Goal: Register for event/course

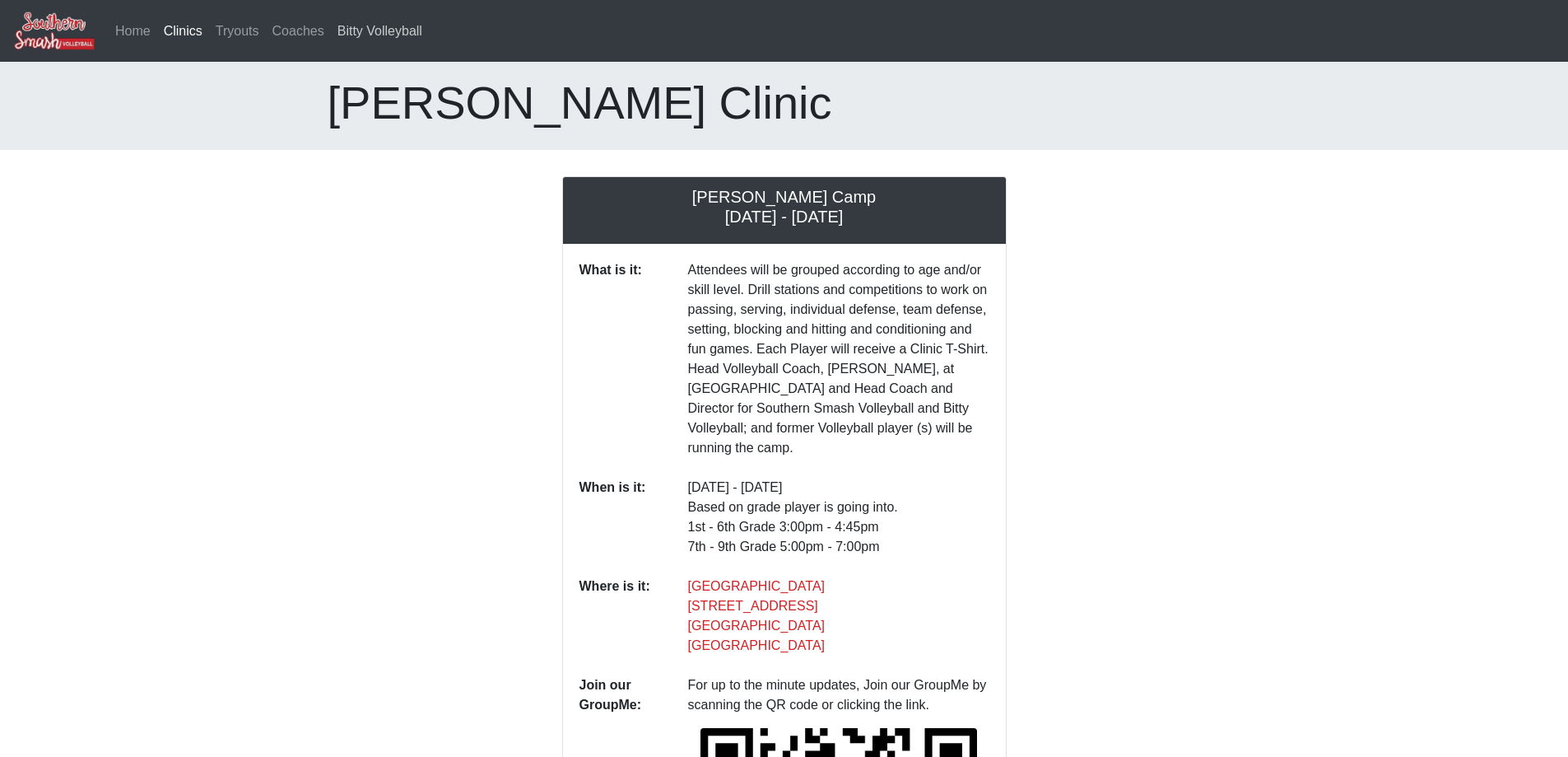
click at [388, 33] on link "Bitty Volleyball" at bounding box center [380, 31] width 98 height 33
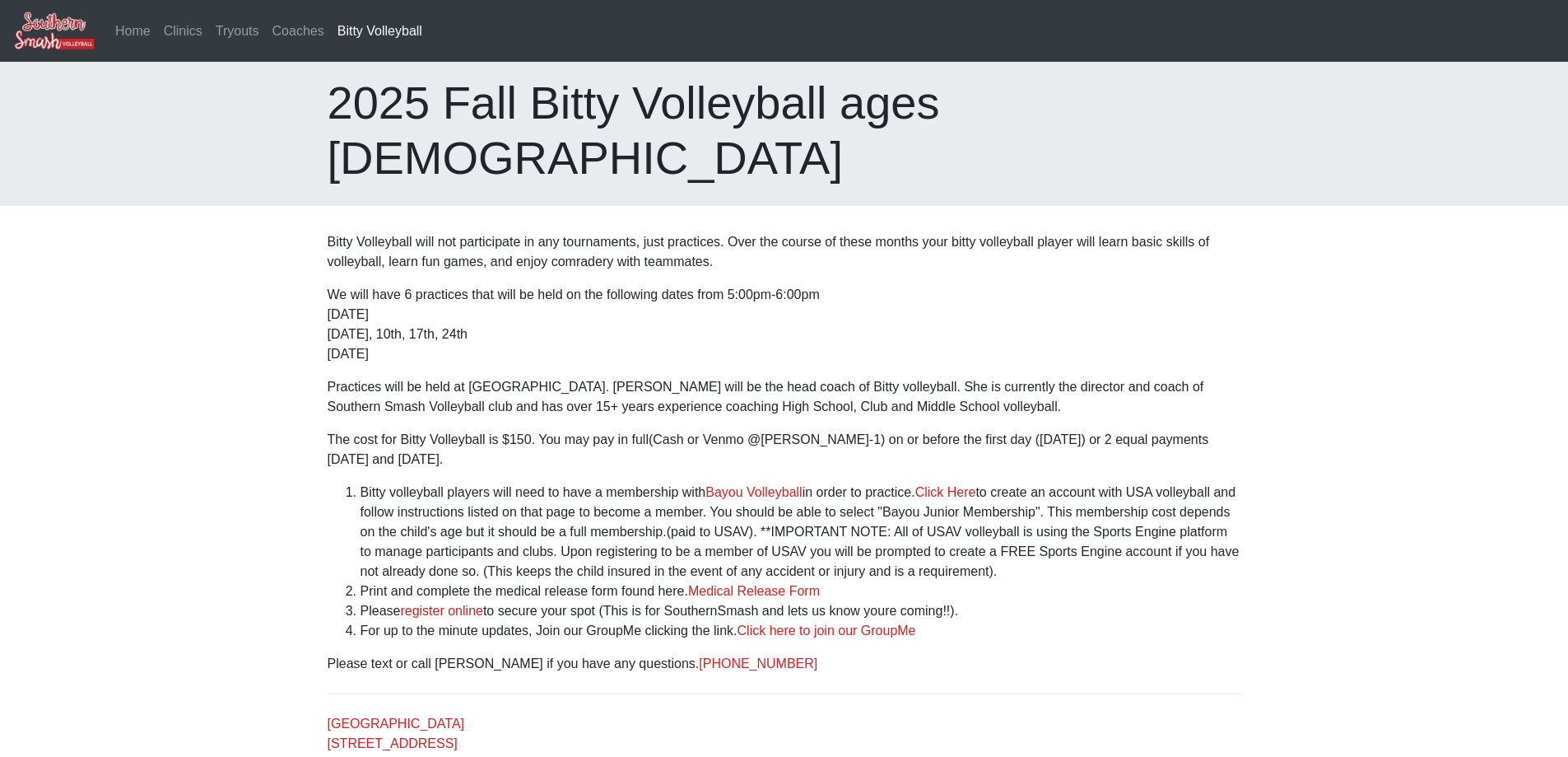
click at [542, 299] on p "We will have 6 practices that will be held on the following dates from 5:00pm-6…" at bounding box center [784, 324] width 914 height 80
click at [474, 604] on link "register online" at bounding box center [442, 611] width 83 height 14
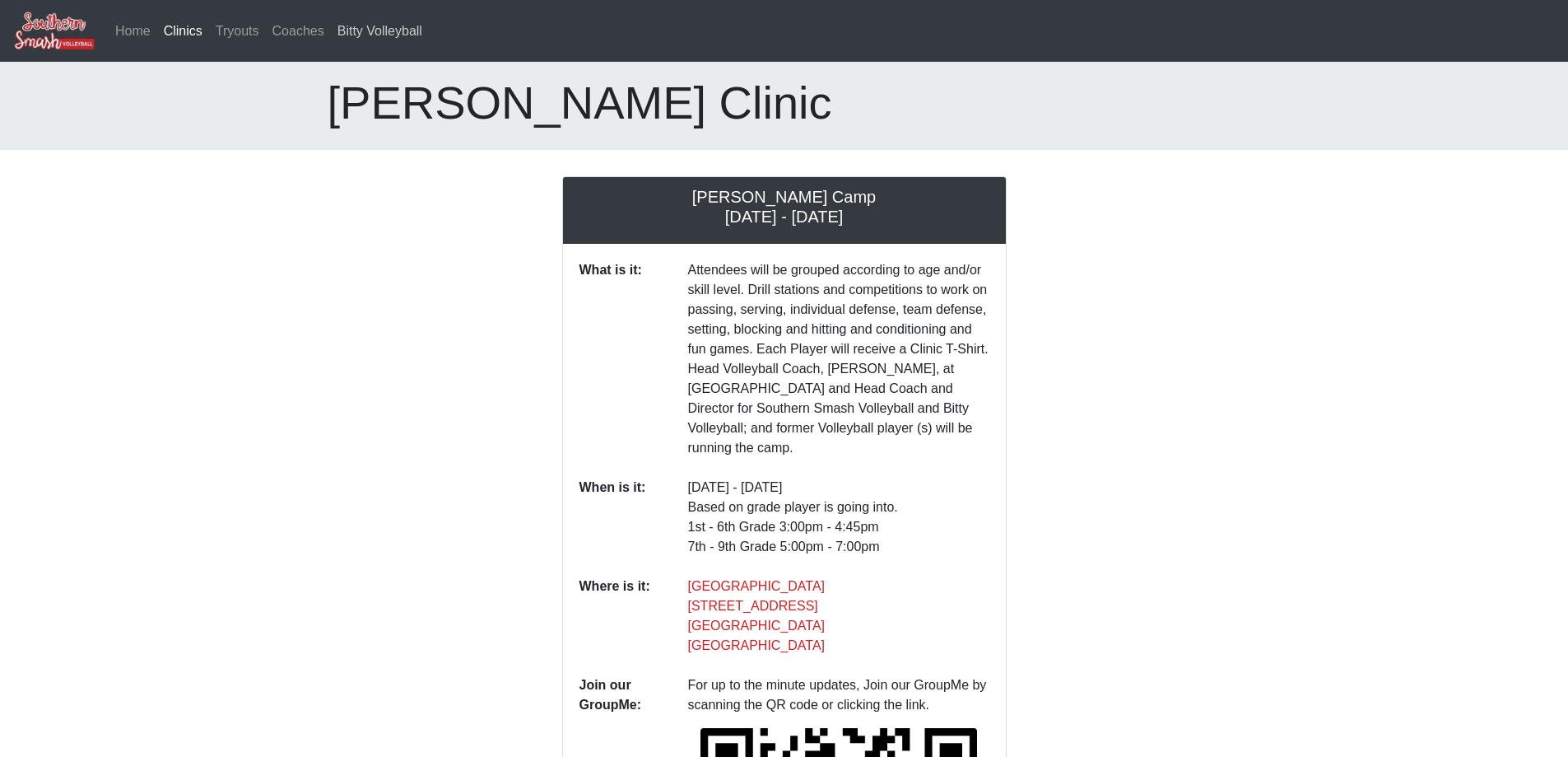
click at [395, 33] on link "Bitty Volleyball" at bounding box center [380, 31] width 98 height 33
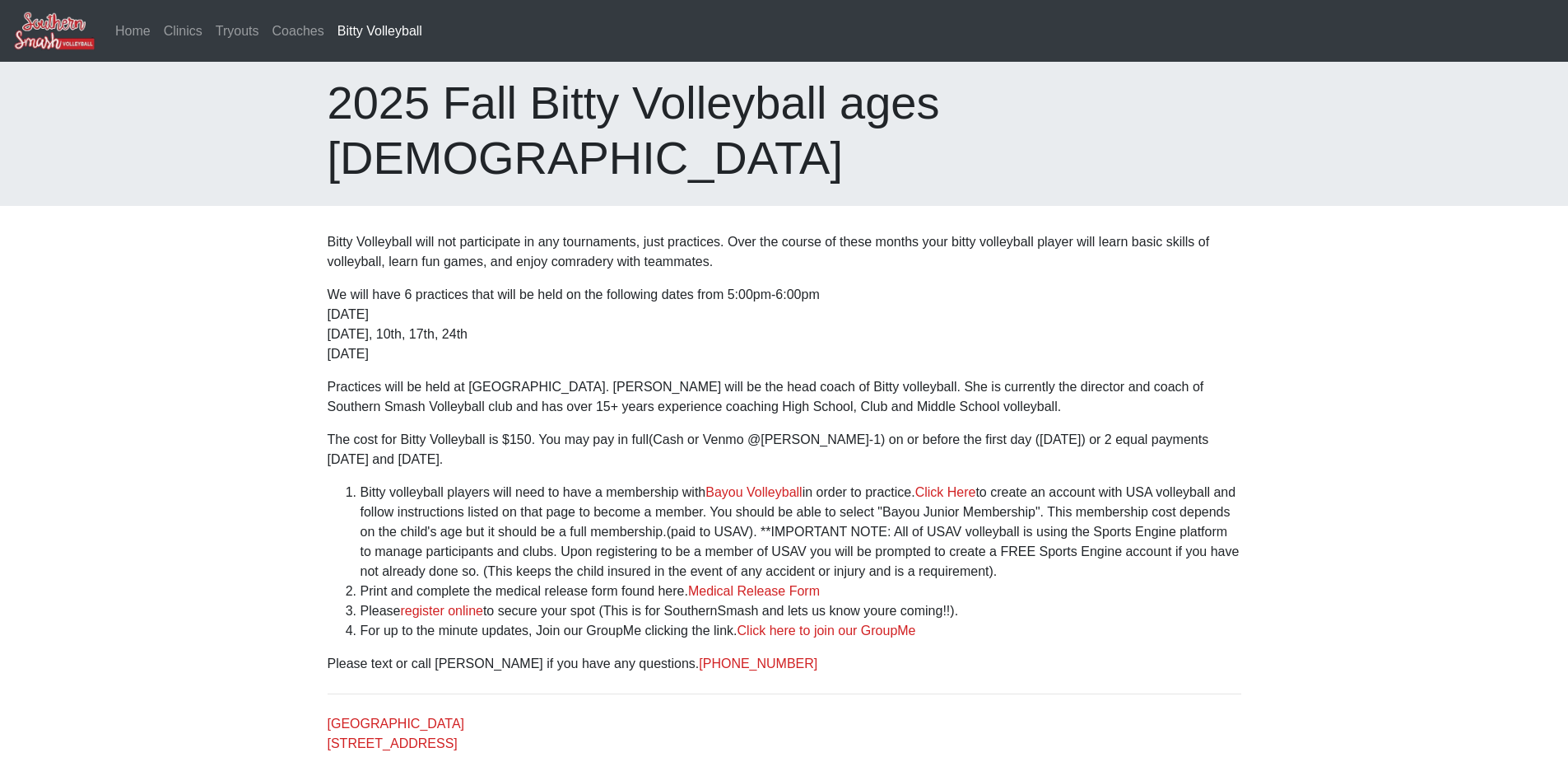
drag, startPoint x: 327, startPoint y: 105, endPoint x: 1072, endPoint y: 703, distance: 955.3
click at [1072, 703] on body "Home Clinics Tryouts Coaches Bitty Volleyball (current) 2025 Fall Bitty Volleyb…" at bounding box center [784, 438] width 1568 height 876
copy body "2025 Fall Bitty Volleyball ages [DEMOGRAPHIC_DATA] Bitty Volleyball will not pa…"
click at [968, 135] on div "2025 Fall Bitty Volleyball ages [DEMOGRAPHIC_DATA]" at bounding box center [784, 134] width 1568 height 143
click at [988, 103] on h1 "2025 Fall Bitty Volleyball ages [DEMOGRAPHIC_DATA]" at bounding box center [784, 130] width 914 height 110
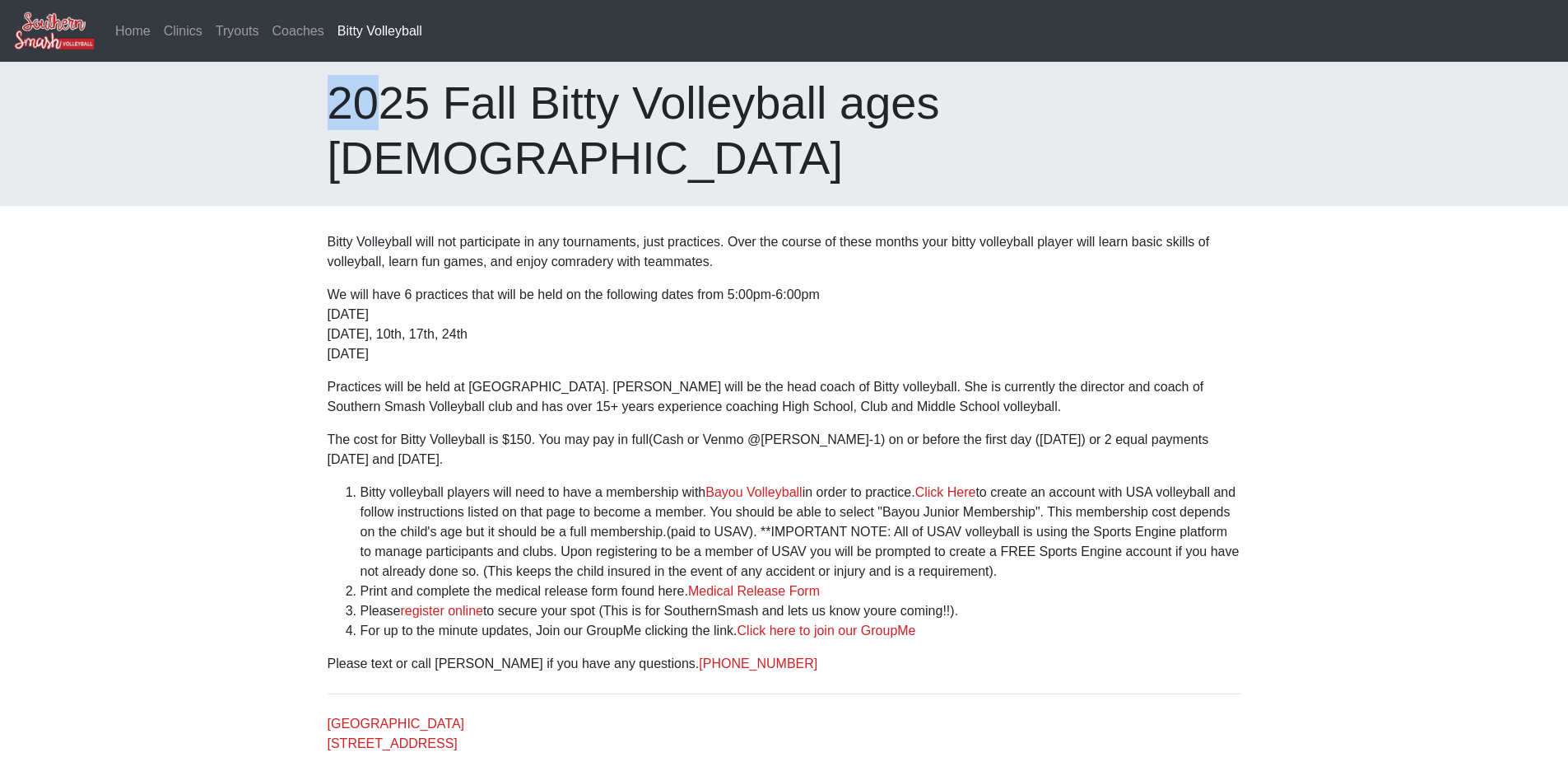
drag, startPoint x: 319, startPoint y: 106, endPoint x: 370, endPoint y: 109, distance: 51.1
click at [380, 106] on div "2025 Fall Bitty Volleyball ages [DEMOGRAPHIC_DATA]" at bounding box center [784, 130] width 938 height 110
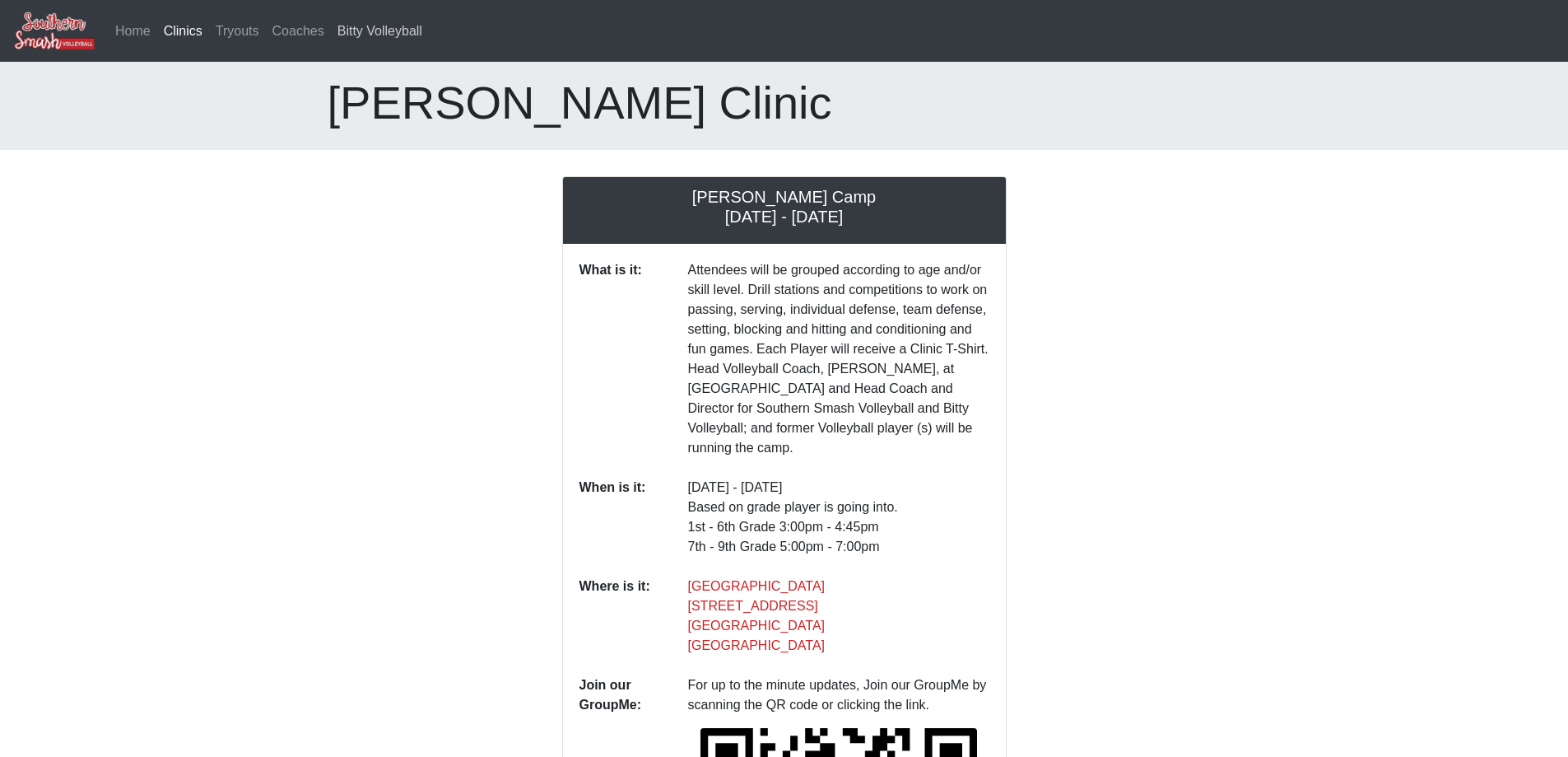
click at [345, 33] on link "Bitty Volleyball" at bounding box center [380, 31] width 98 height 33
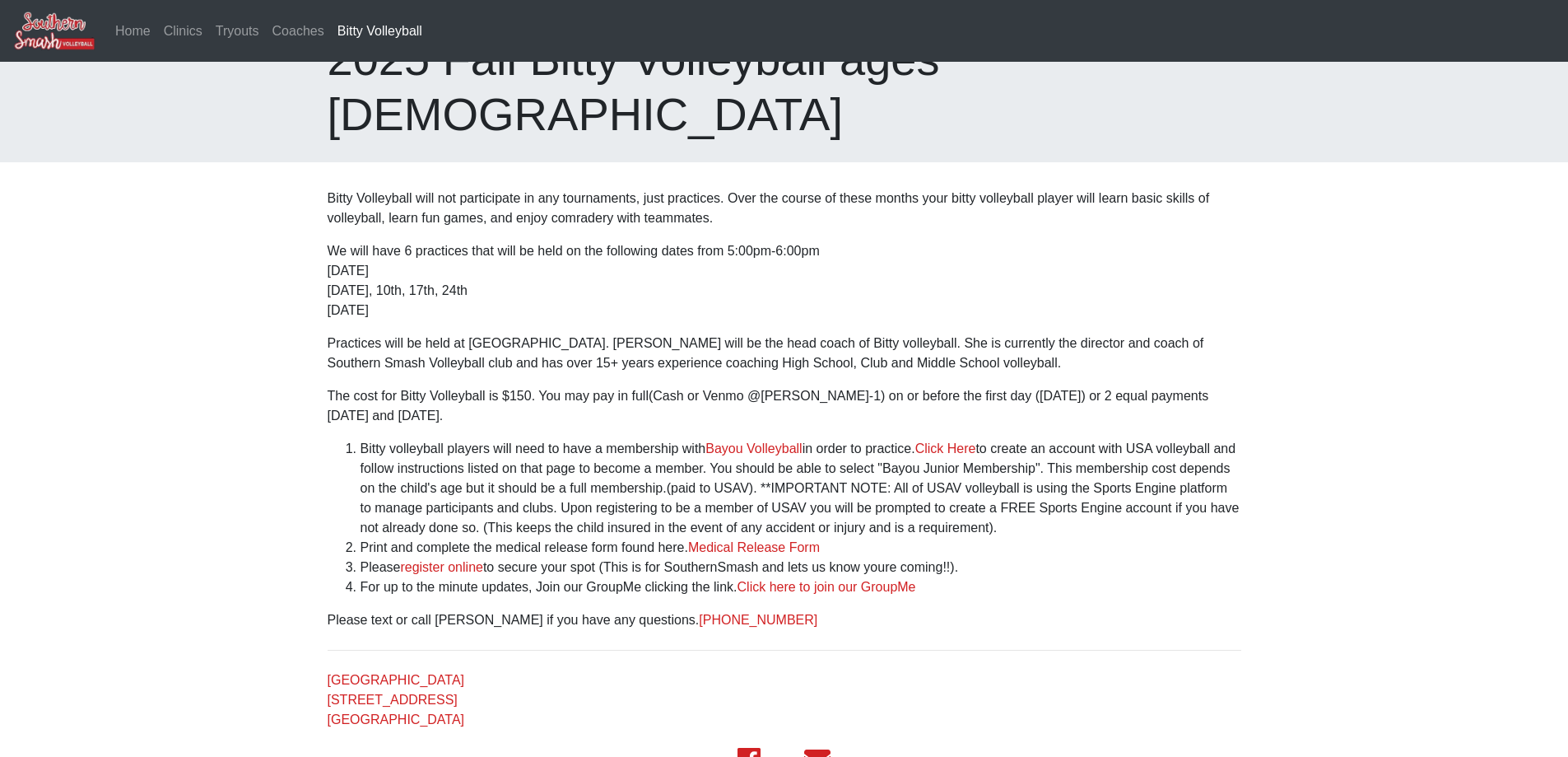
scroll to position [64, 0]
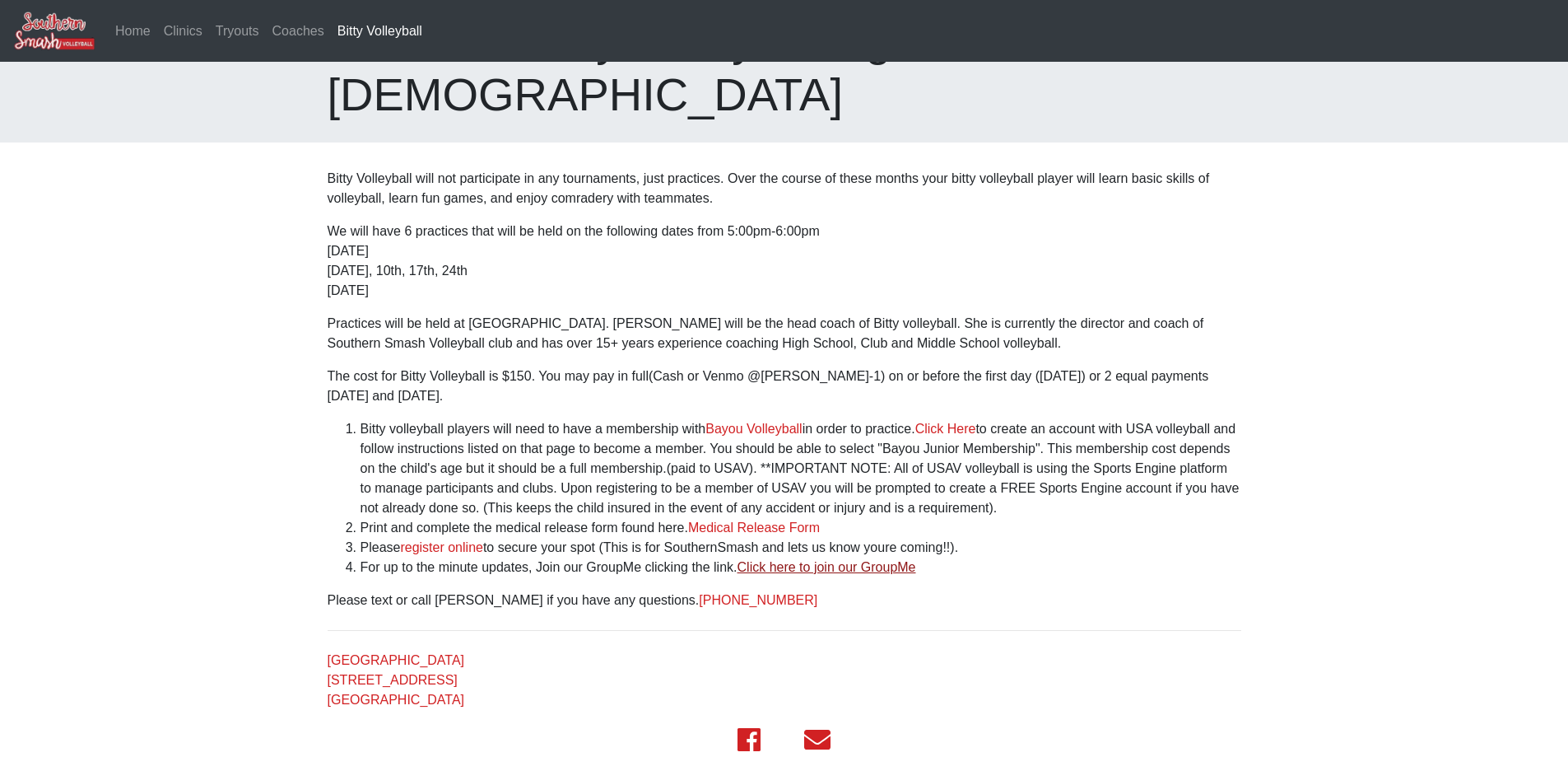
click at [773, 560] on link "Click here to join our GroupMe" at bounding box center [826, 567] width 179 height 14
click at [460, 540] on link "register online" at bounding box center [442, 547] width 83 height 14
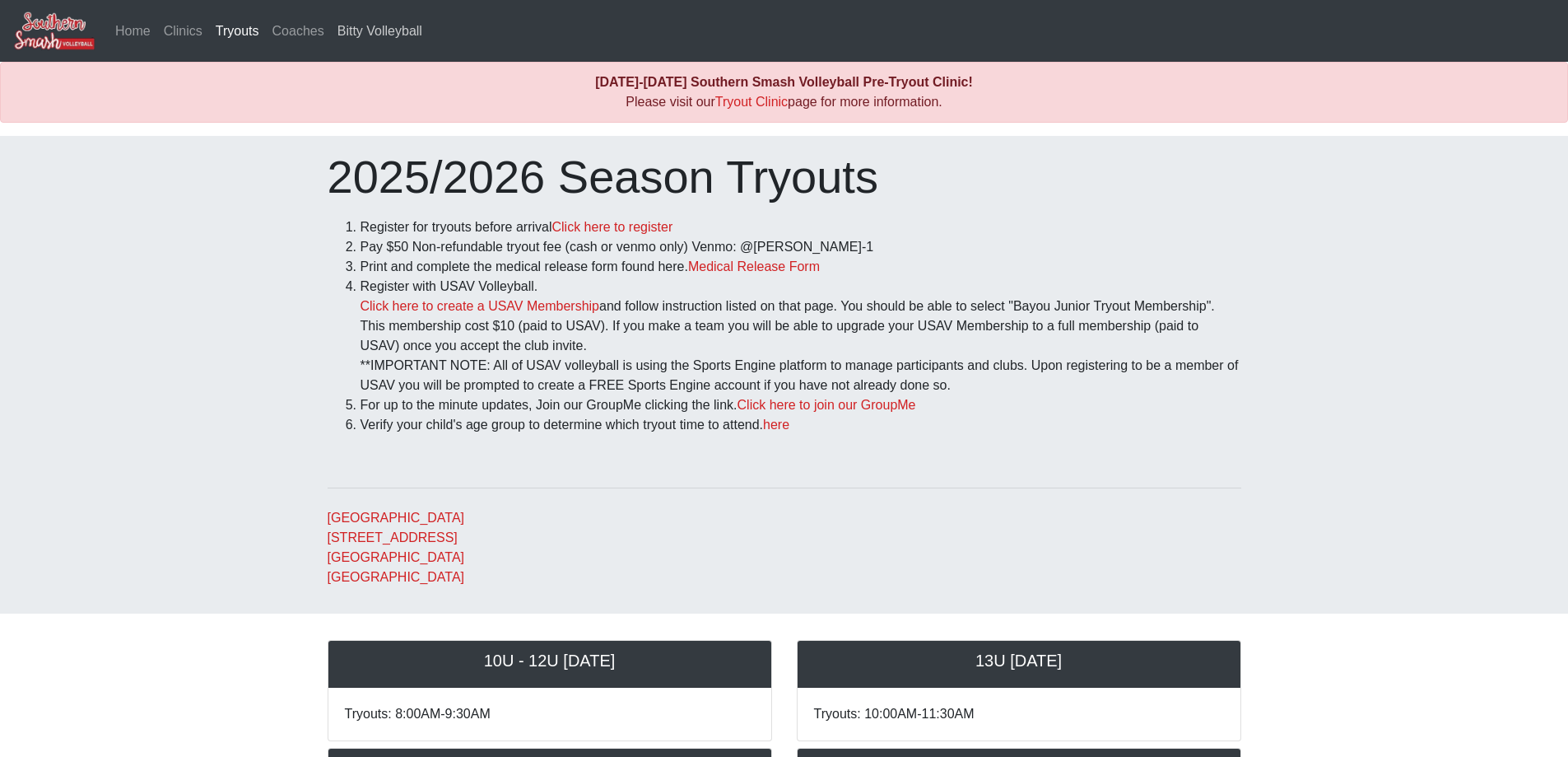
click at [370, 34] on link "Bitty Volleyball" at bounding box center [380, 31] width 98 height 33
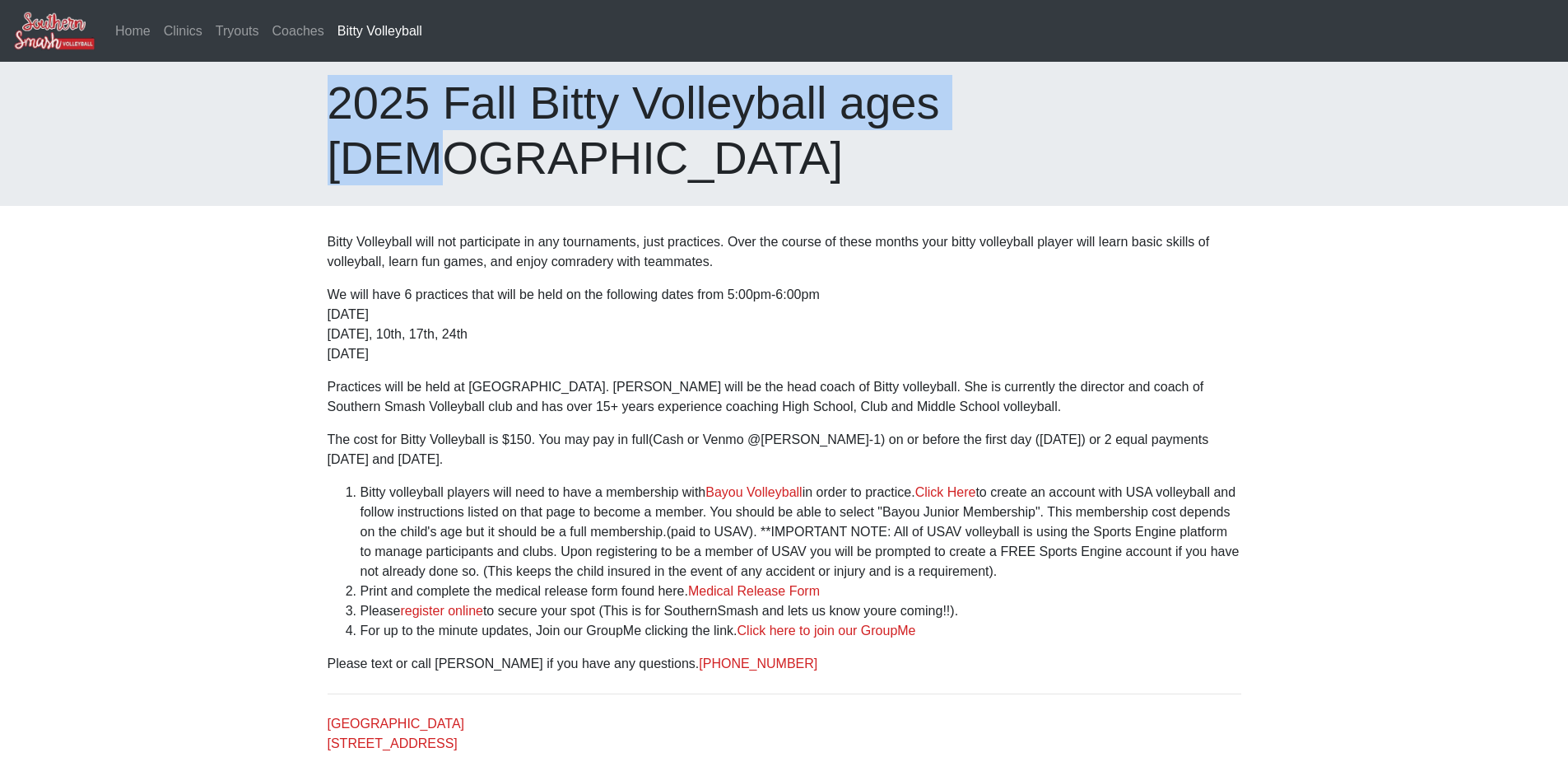
drag, startPoint x: 324, startPoint y: 108, endPoint x: 1040, endPoint y: 116, distance: 716.0
click at [1046, 118] on div "2025 Fall Bitty Volleyball ages [DEMOGRAPHIC_DATA]" at bounding box center [784, 130] width 938 height 110
copy h1 "2025 Fall Bitty Volleyball ages [DEMOGRAPHIC_DATA]"
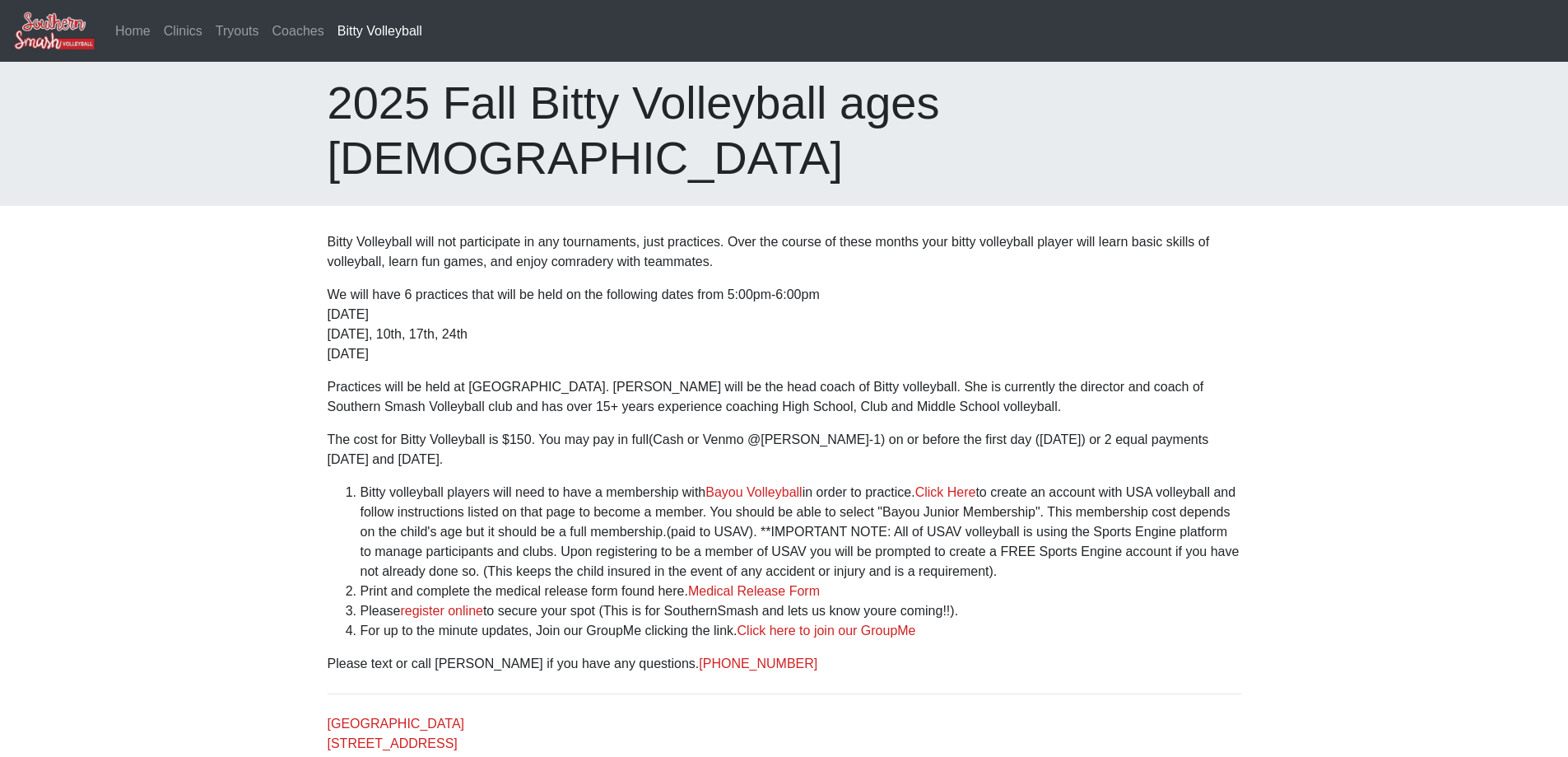
click at [1090, 718] on address "[GEOGRAPHIC_DATA] [STREET_ADDRESS]" at bounding box center [784, 743] width 914 height 59
